Goal: Task Accomplishment & Management: Complete application form

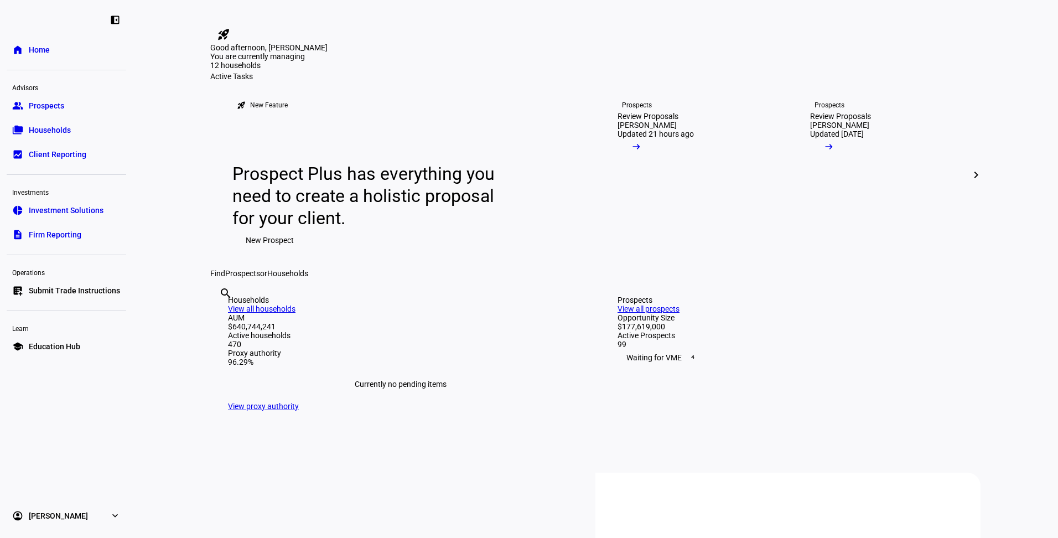
click at [68, 286] on span "Submit Trade Instructions" at bounding box center [74, 290] width 91 height 11
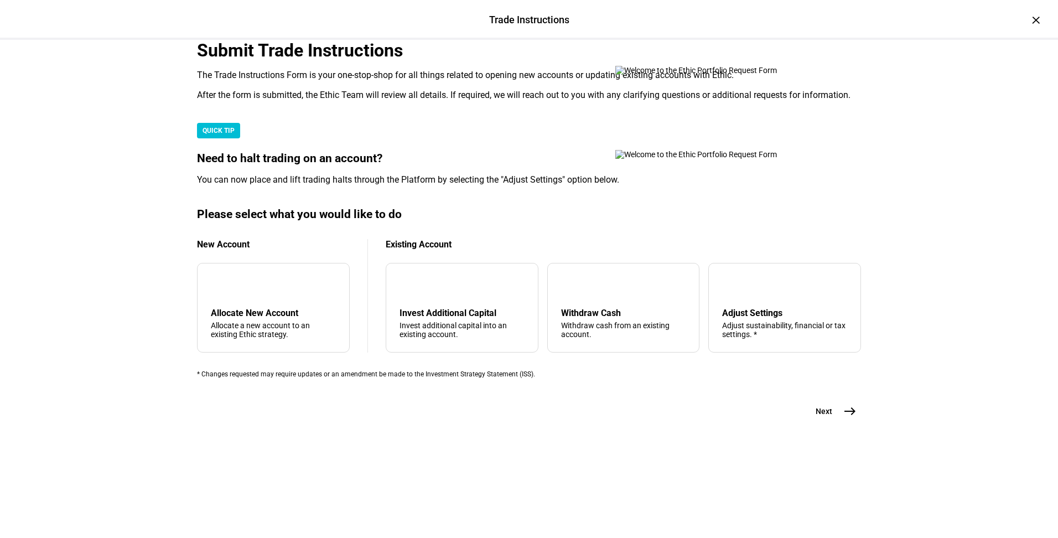
scroll to position [211, 0]
click at [264, 318] on div "Allocate New Account" at bounding box center [273, 313] width 125 height 11
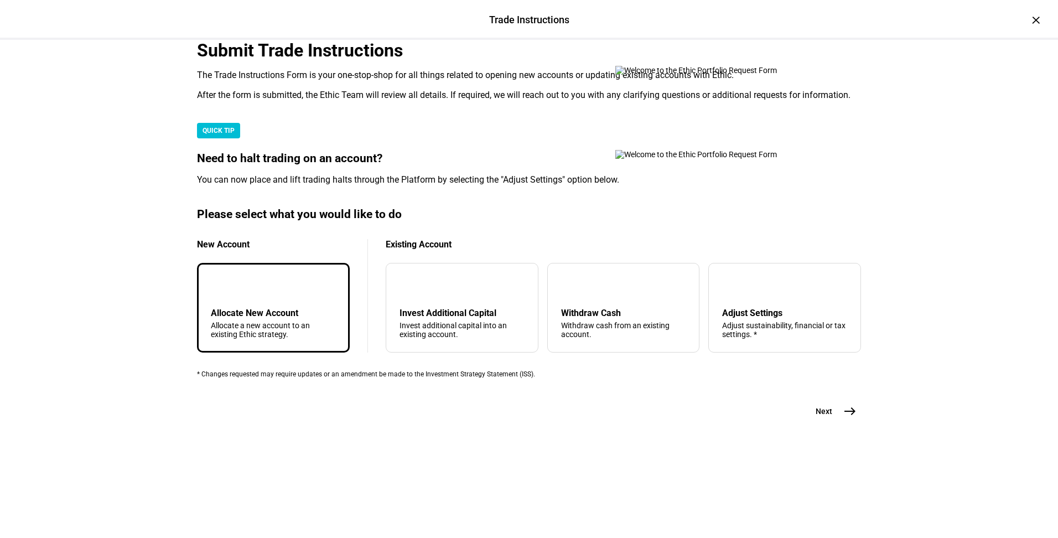
click at [839, 422] on span "east" at bounding box center [850, 411] width 22 height 22
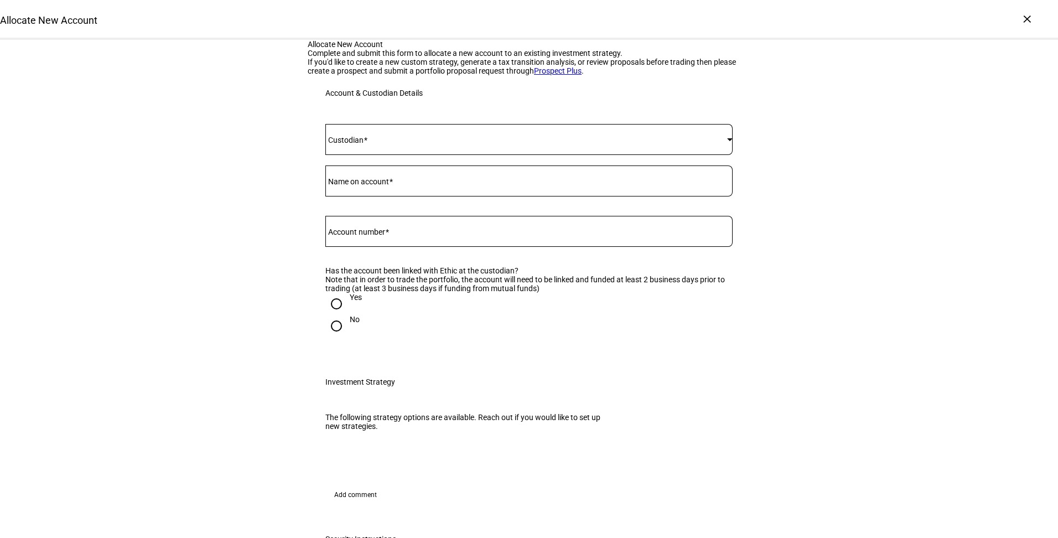
click at [447, 144] on span at bounding box center [526, 139] width 402 height 9
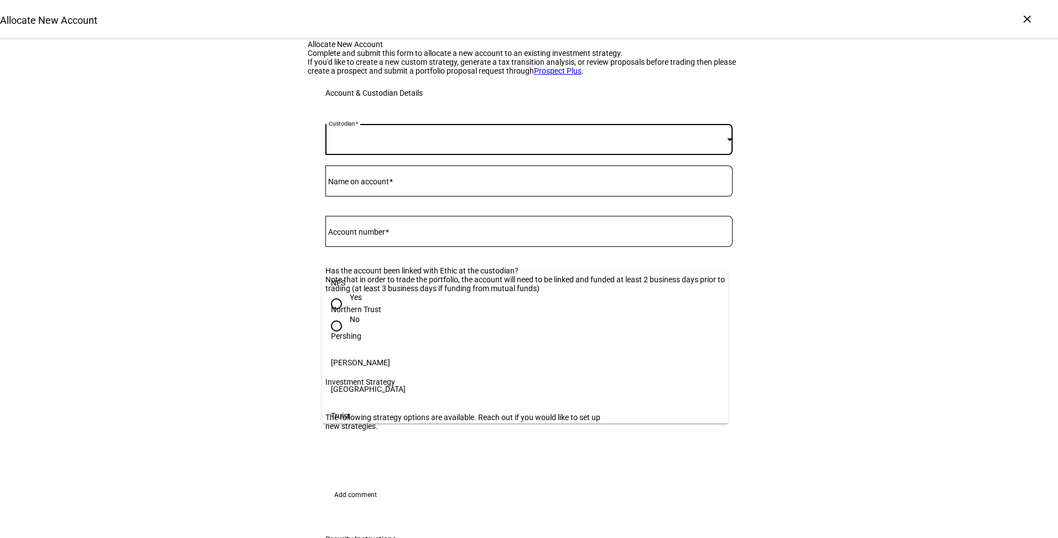
scroll to position [166, 0]
click at [417, 348] on mat-option "[PERSON_NAME]" at bounding box center [525, 361] width 406 height 27
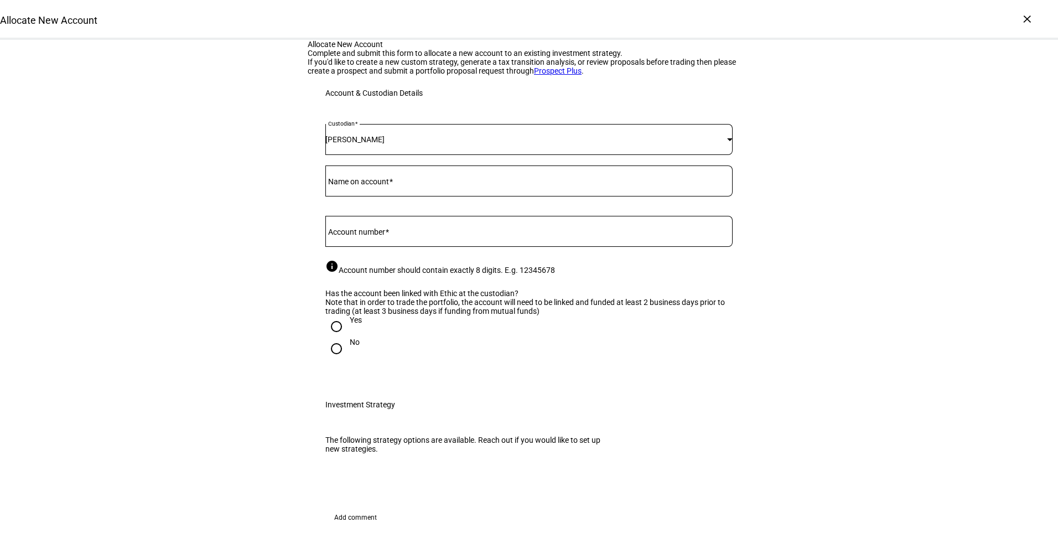
click at [408, 196] on div at bounding box center [528, 180] width 407 height 31
click at [400, 183] on input "Name on account" at bounding box center [528, 178] width 407 height 9
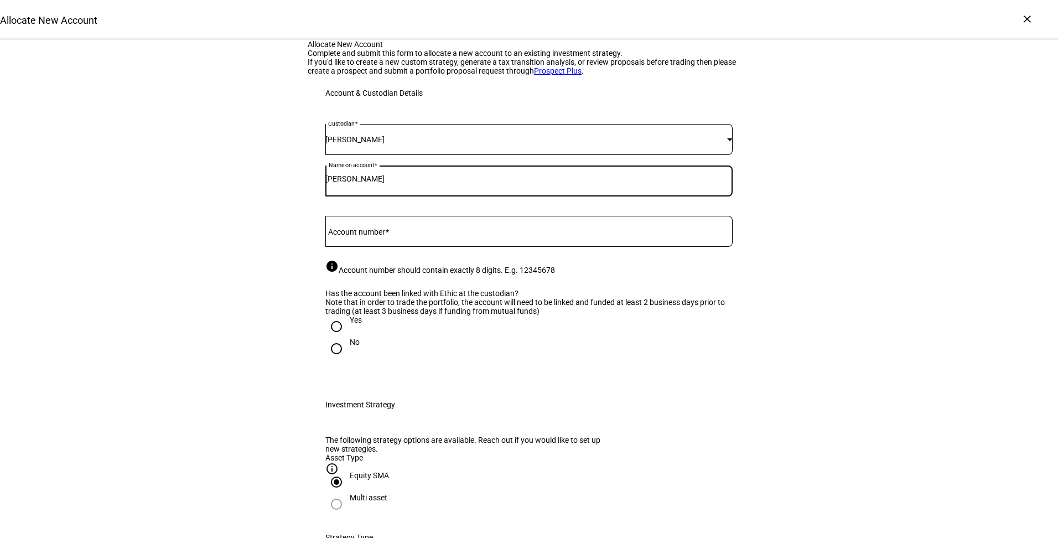
type input "[PERSON_NAME]"
click at [381, 236] on mat-label "Account number" at bounding box center [356, 231] width 57 height 9
click at [381, 233] on input "Account number" at bounding box center [528, 229] width 407 height 9
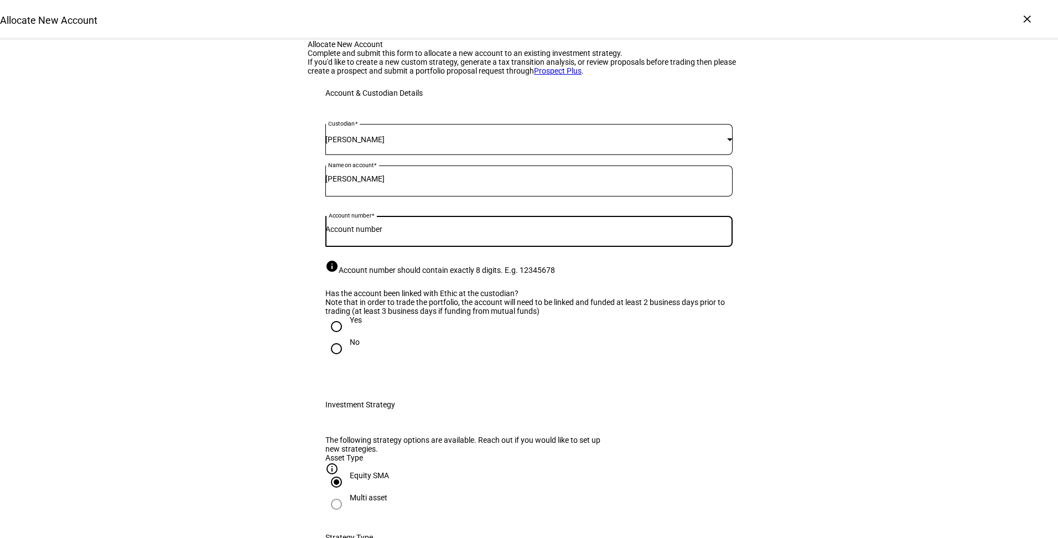
paste input "18744850"
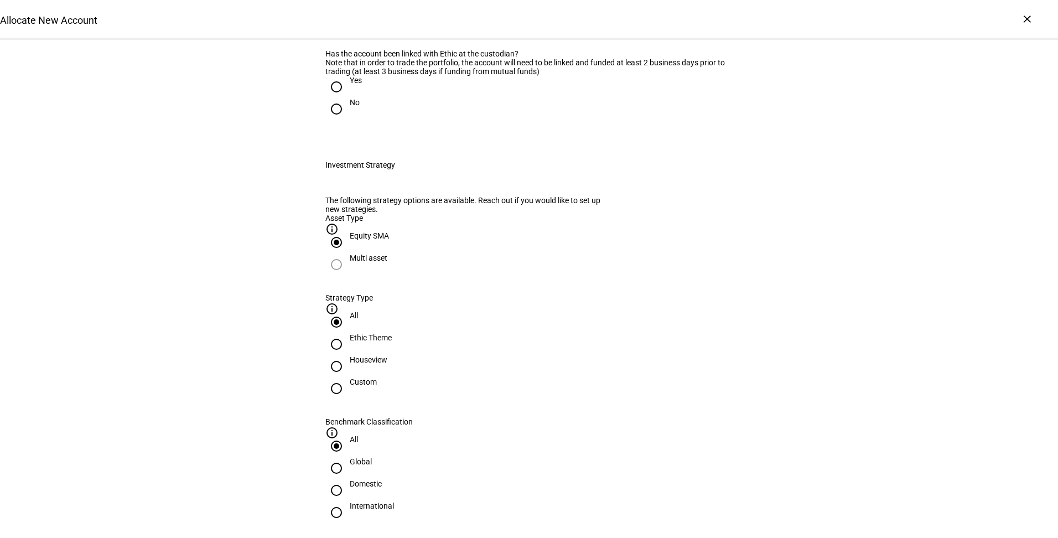
scroll to position [250, 0]
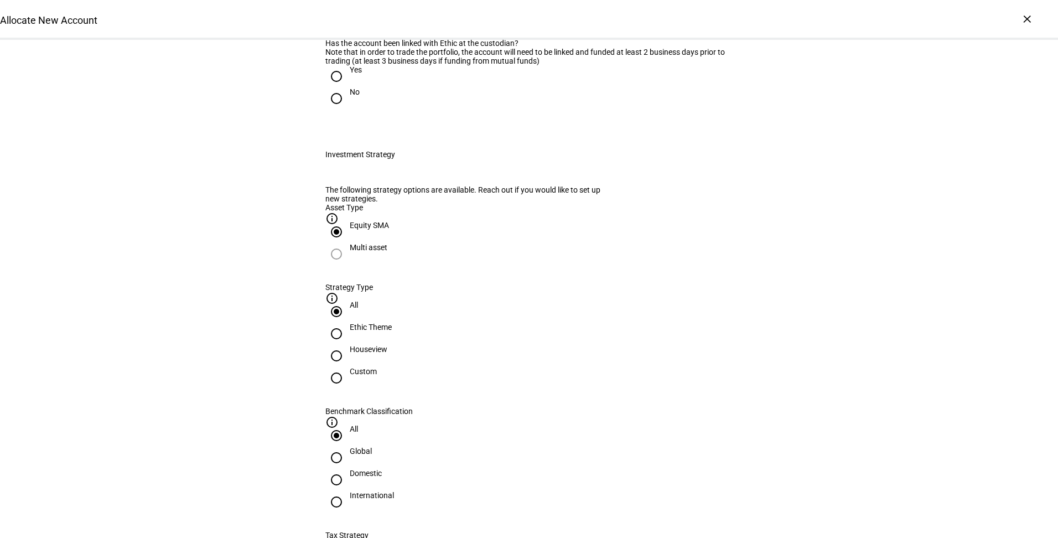
type input "18744850"
click at [344, 90] on div at bounding box center [336, 76] width 27 height 27
radio input "true"
click at [387, 353] on div "Houseview" at bounding box center [369, 349] width 38 height 9
click at [347, 367] on input "Houseview" at bounding box center [336, 356] width 22 height 22
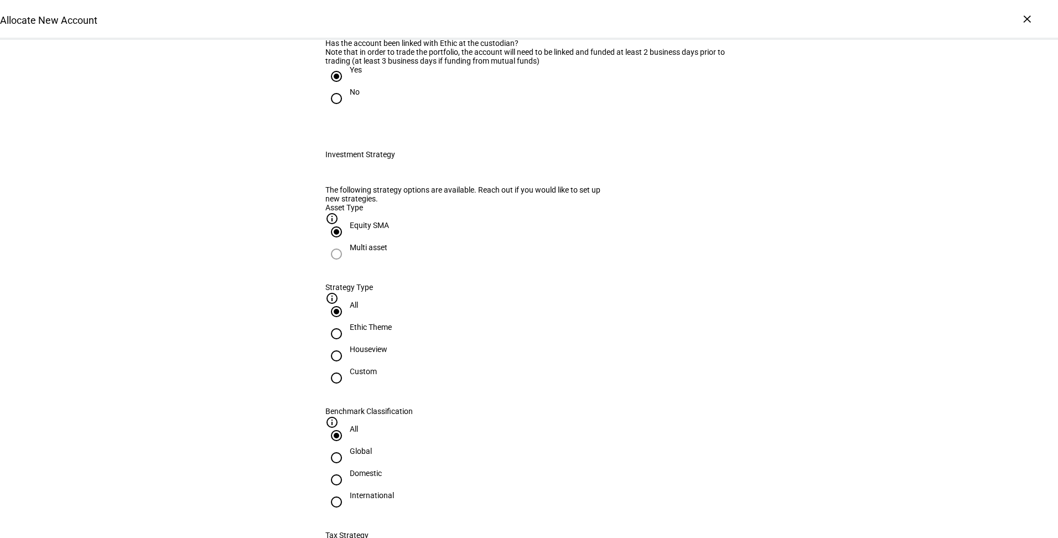
radio input "true"
click at [382, 469] on div "Domestic" at bounding box center [366, 473] width 32 height 9
click at [347, 469] on input "Domestic" at bounding box center [336, 480] width 22 height 22
radio input "true"
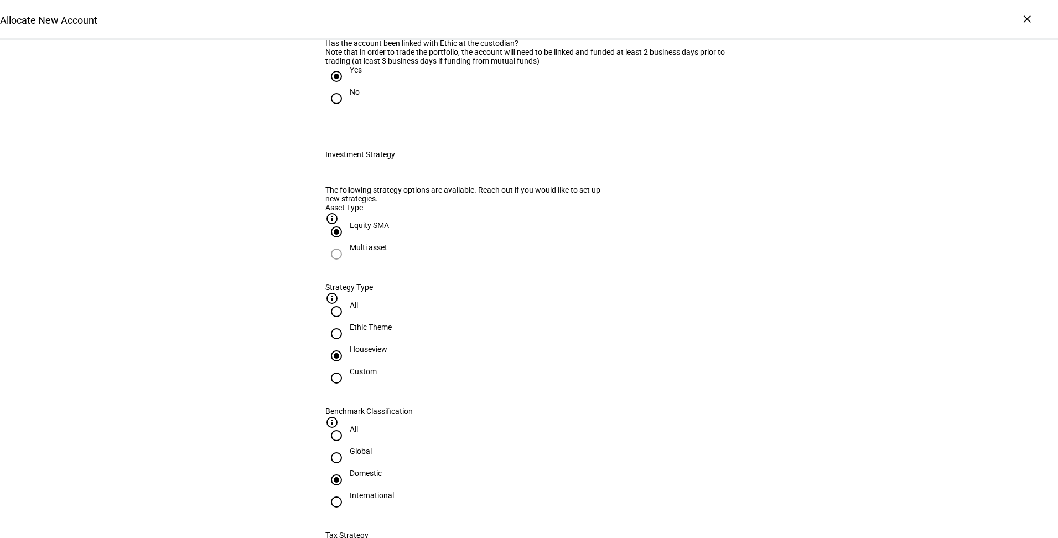
radio input "false"
radio input "true"
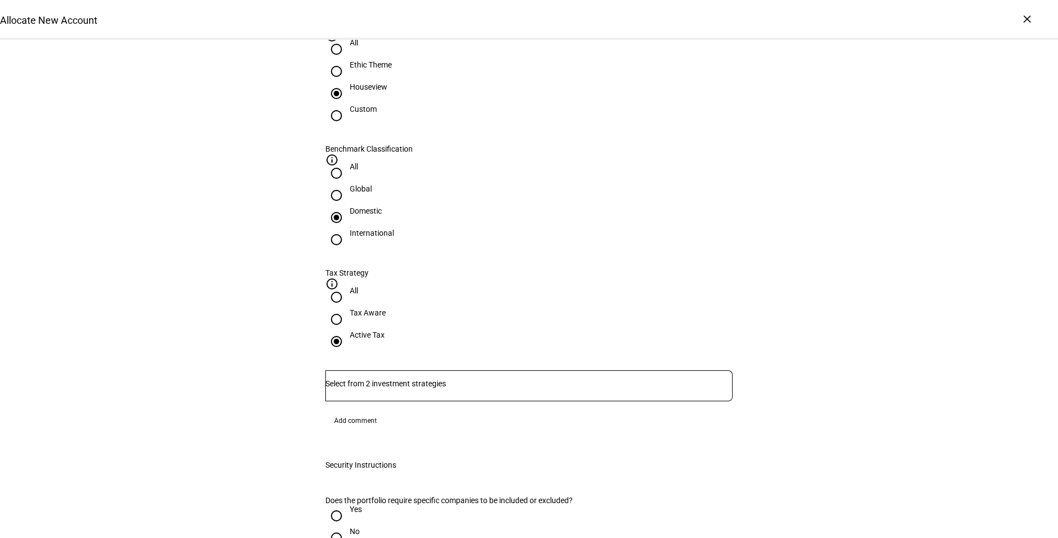
click at [478, 370] on div at bounding box center [528, 385] width 407 height 31
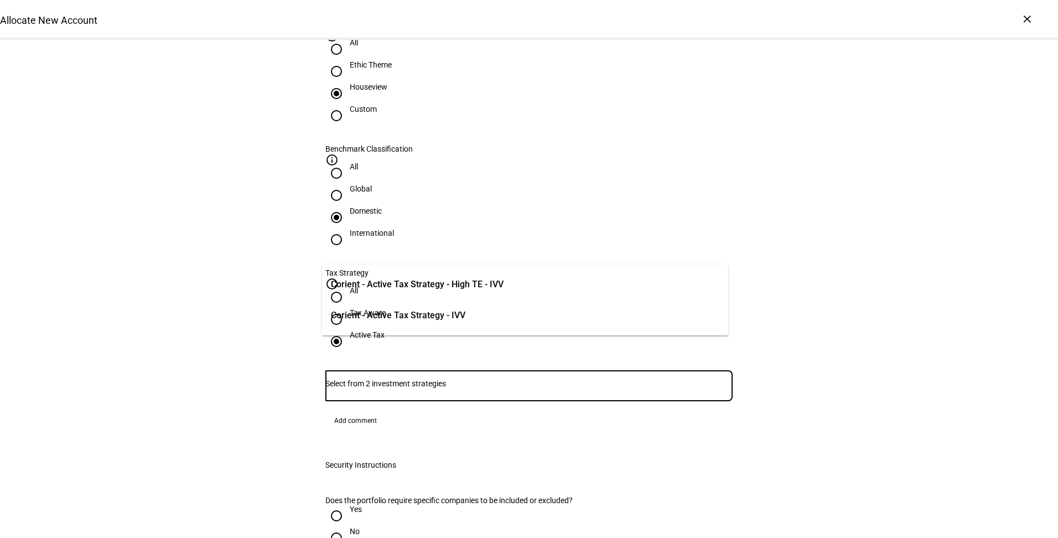
click at [466, 288] on span "Corient - Active Tax Strategy - High TE - IVV" at bounding box center [417, 284] width 173 height 13
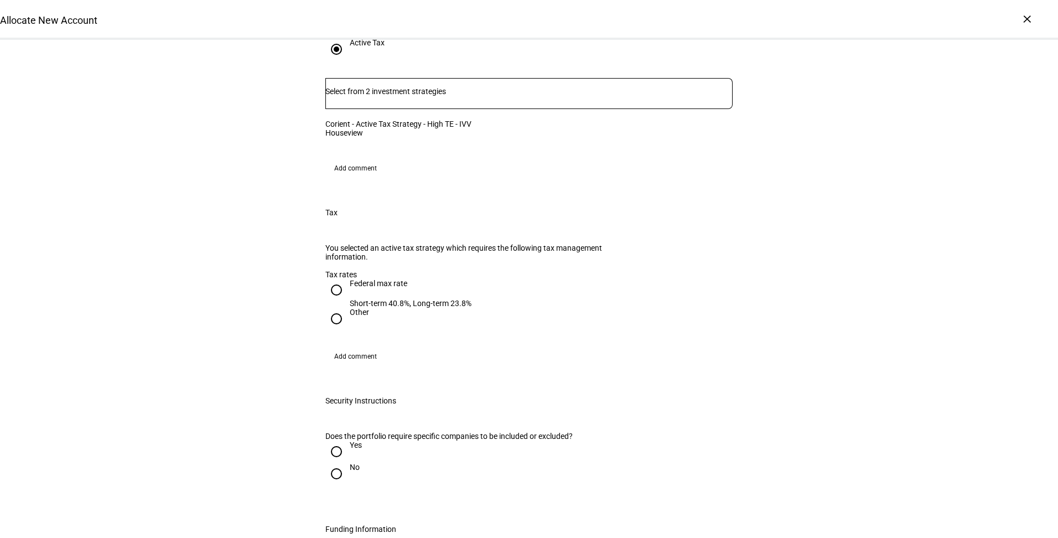
scroll to position [851, 0]
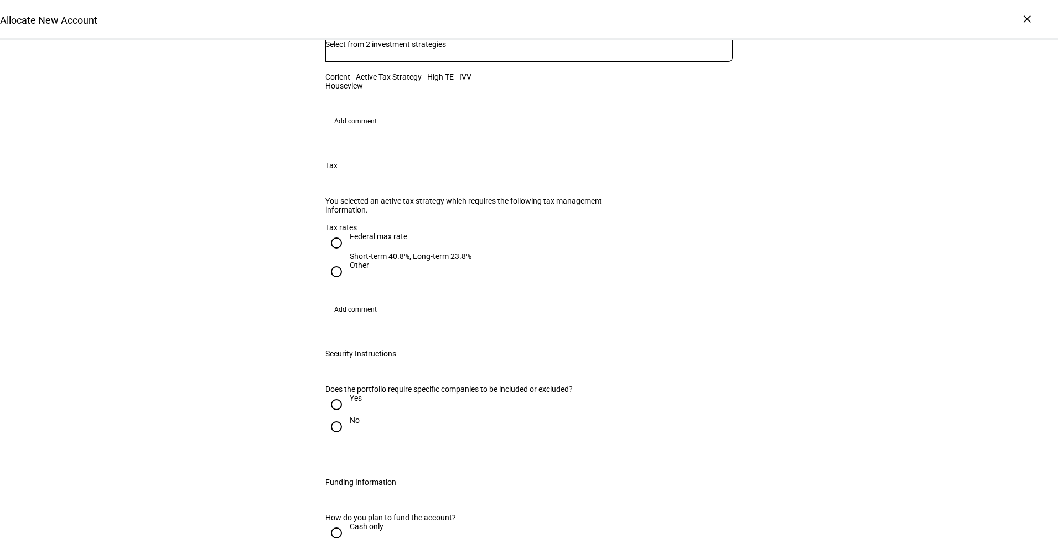
click at [370, 237] on div "Federal max rate" at bounding box center [411, 242] width 122 height 20
click at [347, 237] on input "Federal max rate Short-term 40.8%, Long-term 23.8%" at bounding box center [336, 243] width 22 height 22
radio input "true"
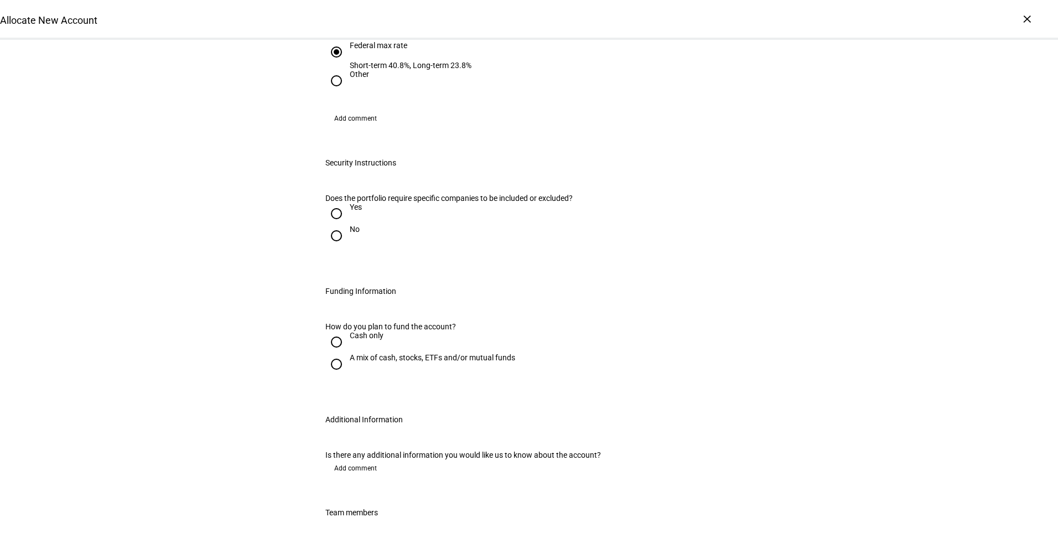
scroll to position [1049, 0]
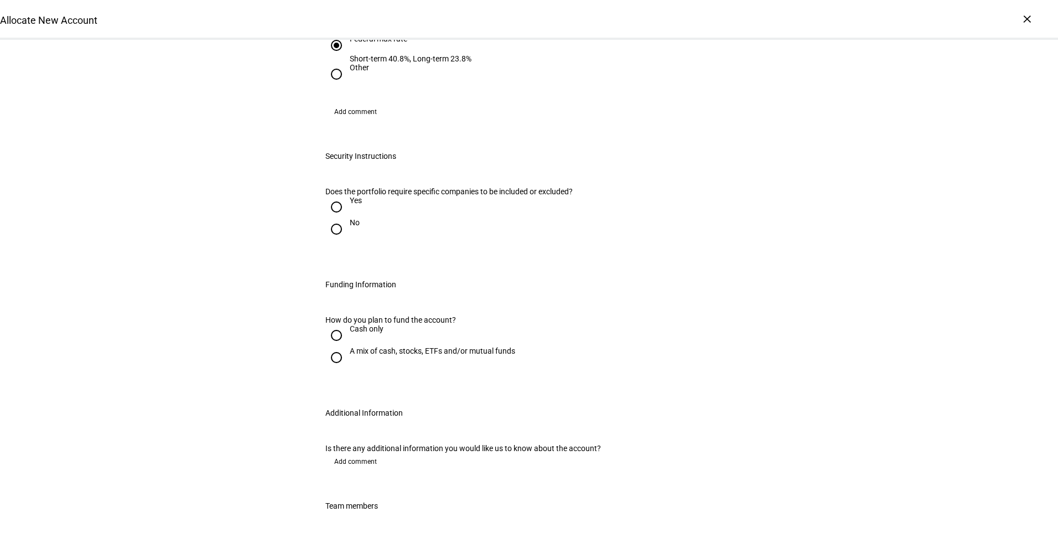
click at [350, 227] on div "No" at bounding box center [355, 222] width 10 height 9
click at [347, 240] on input "No" at bounding box center [336, 229] width 22 height 22
radio input "true"
click at [392, 355] on div "A mix of cash, stocks, ETFs and/or mutual funds" at bounding box center [432, 350] width 165 height 9
click at [347, 368] on input "A mix of cash, stocks, ETFs and/or mutual funds" at bounding box center [336, 357] width 22 height 22
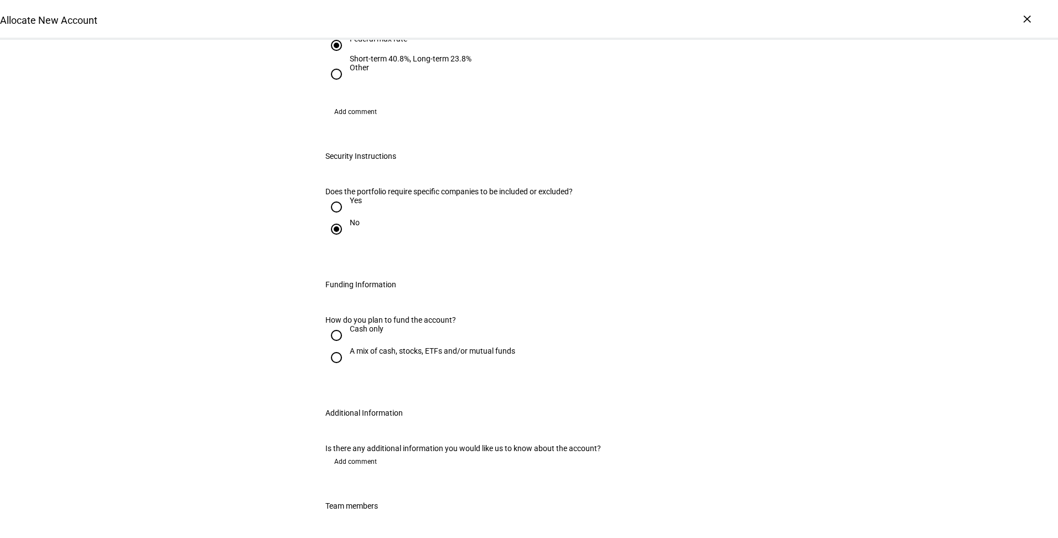
radio input "true"
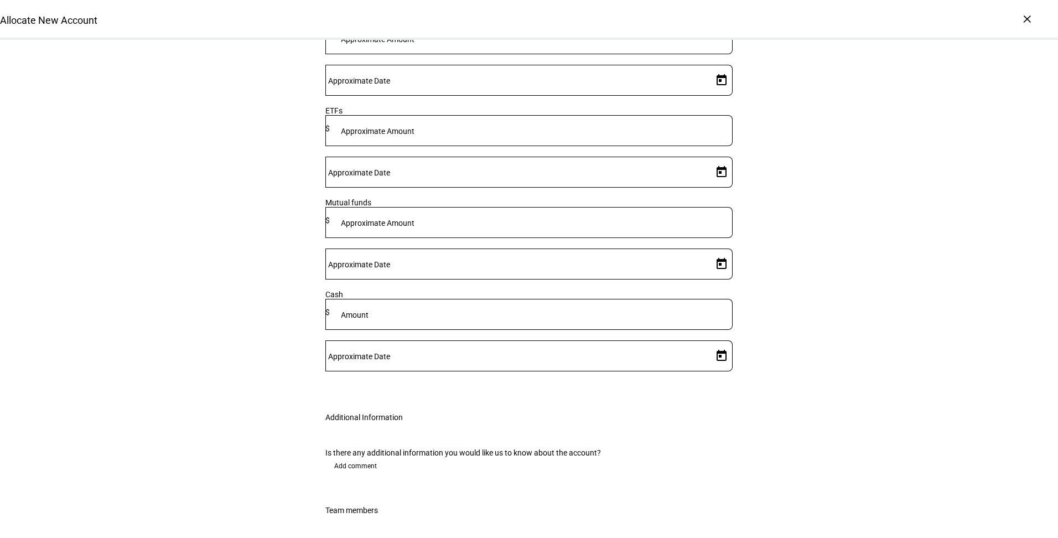
scroll to position [1448, 0]
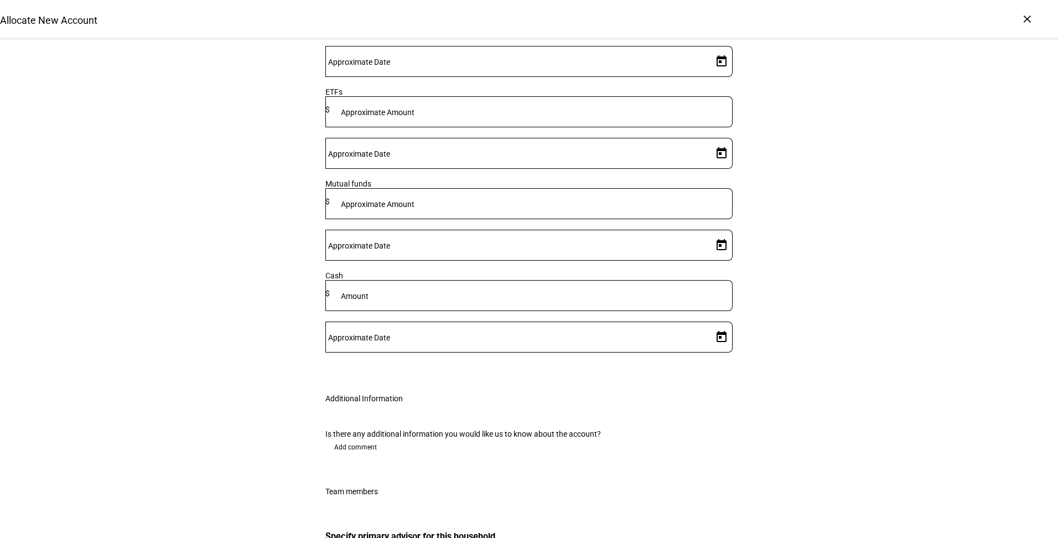
click at [414, 25] on mat-label "Approximate Amount" at bounding box center [378, 20] width 74 height 9
type input "467,000"
click at [708, 75] on span "Open calendar" at bounding box center [721, 61] width 27 height 27
click at [713, 264] on span "29" at bounding box center [715, 264] width 20 height 20
type input "[DATE]"
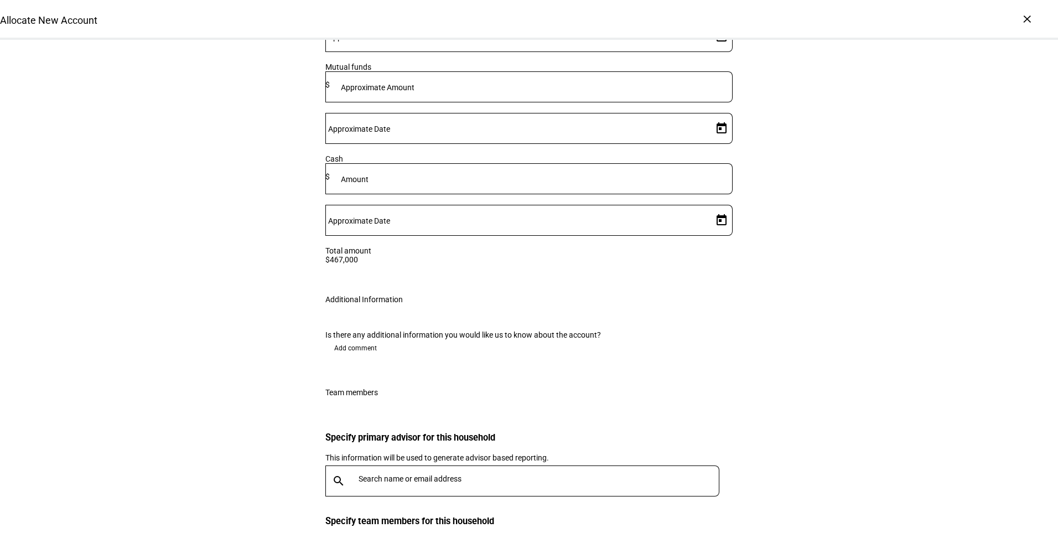
scroll to position [1668, 0]
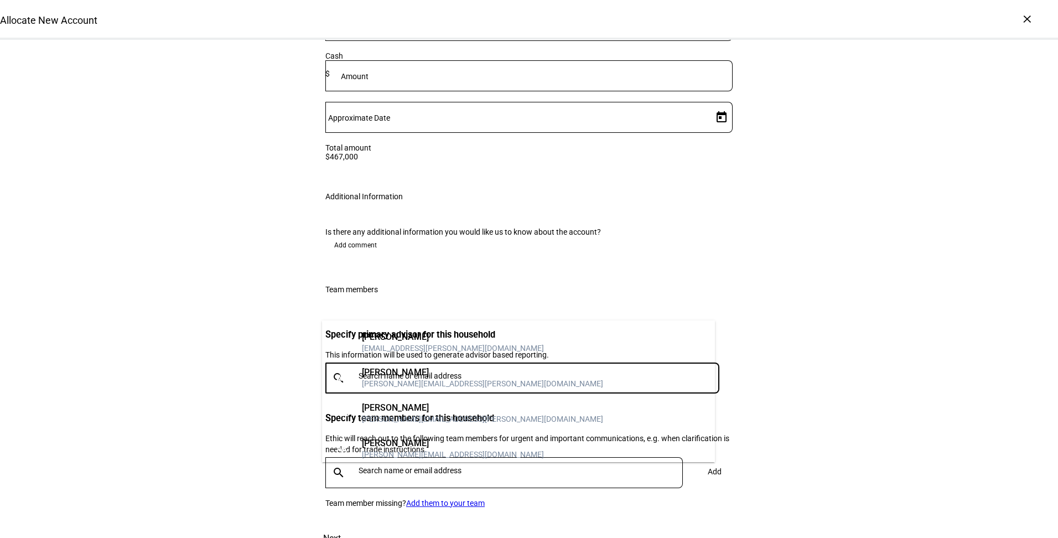
click at [419, 371] on input "text" at bounding box center [540, 375] width 365 height 9
type input "[PERSON_NAME]"
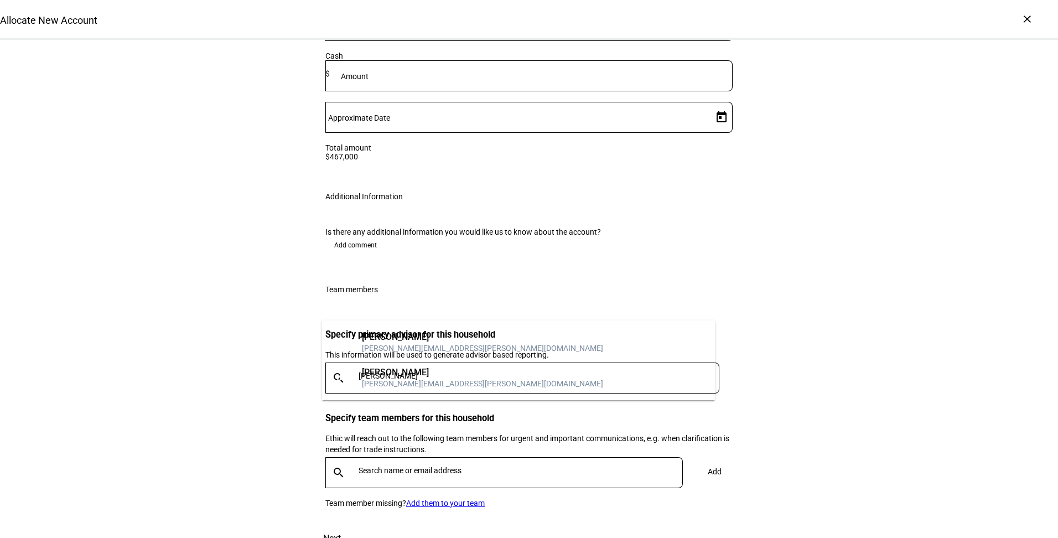
click at [417, 345] on div "[PERSON_NAME][EMAIL_ADDRESS][PERSON_NAME][DOMAIN_NAME]" at bounding box center [482, 347] width 241 height 11
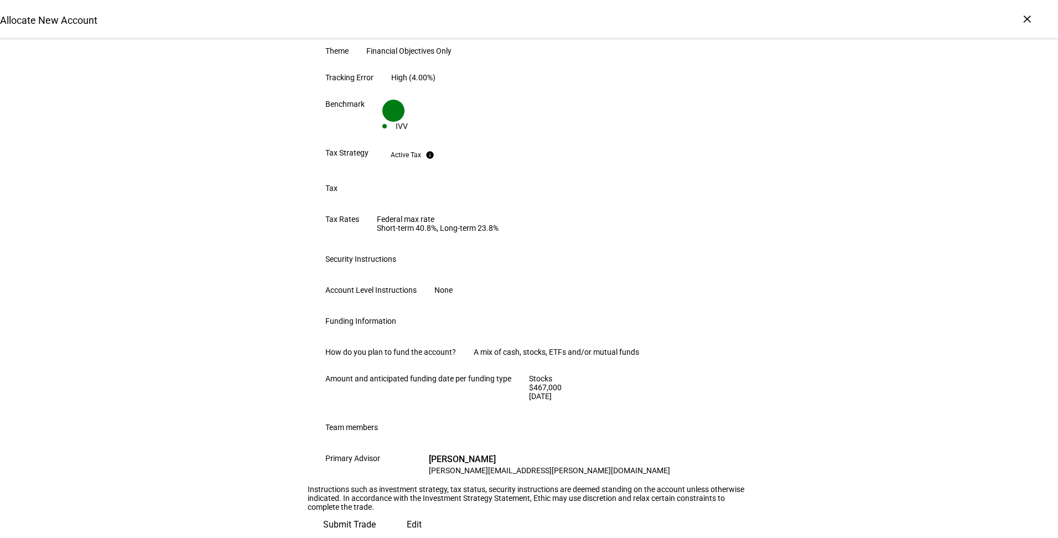
scroll to position [502, 0]
click at [376, 511] on span "Submit Trade" at bounding box center [349, 524] width 53 height 27
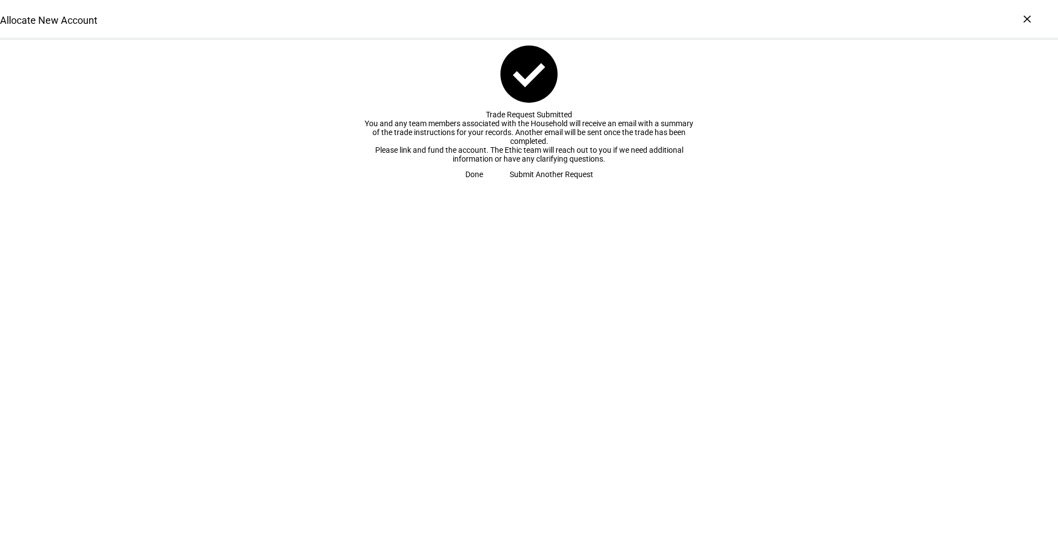
click at [496, 185] on span at bounding box center [474, 174] width 44 height 22
